Goal: Task Accomplishment & Management: Manage account settings

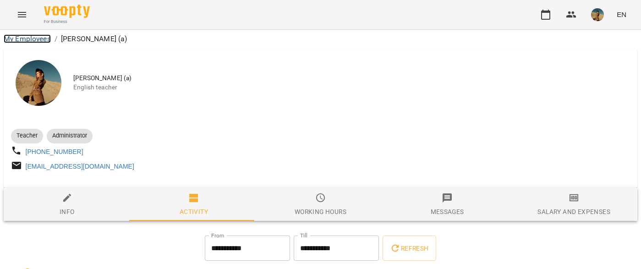
click at [23, 36] on link "My Employees" at bounding box center [27, 38] width 47 height 9
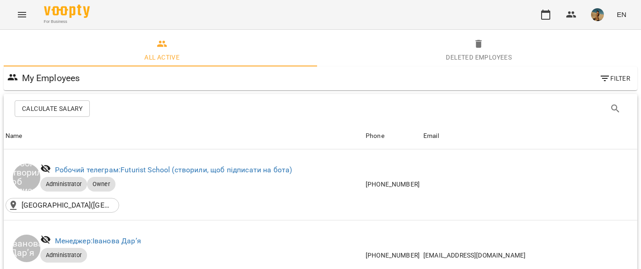
click at [22, 14] on icon "Menu" at bounding box center [22, 14] width 8 height 5
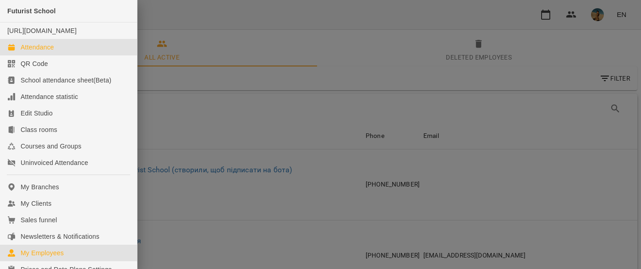
click at [46, 52] on div "Attendance" at bounding box center [37, 47] width 33 height 9
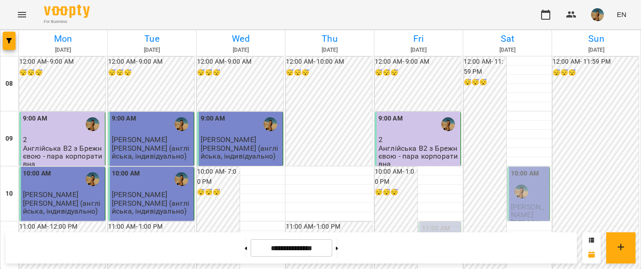
scroll to position [478, 0]
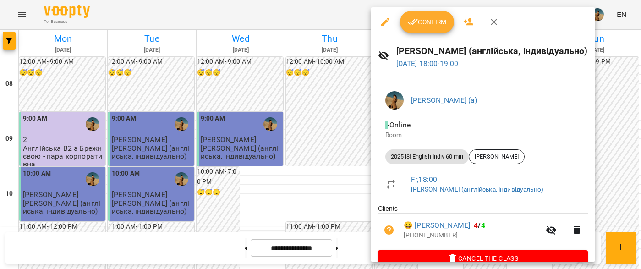
click at [419, 28] on button "Confirm" at bounding box center [427, 22] width 54 height 22
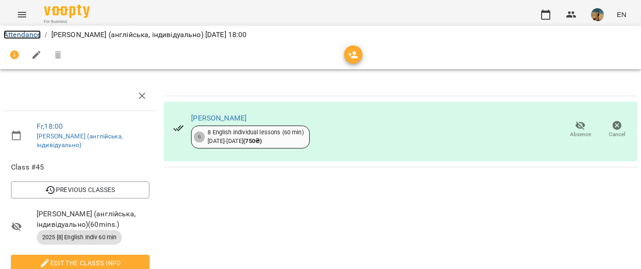
click at [17, 32] on link "Attendance" at bounding box center [22, 34] width 37 height 9
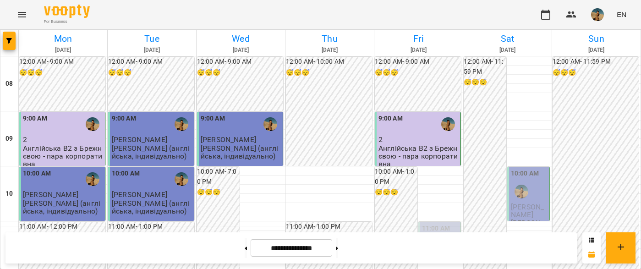
scroll to position [166, 0]
